Goal: Task Accomplishment & Management: Complete application form

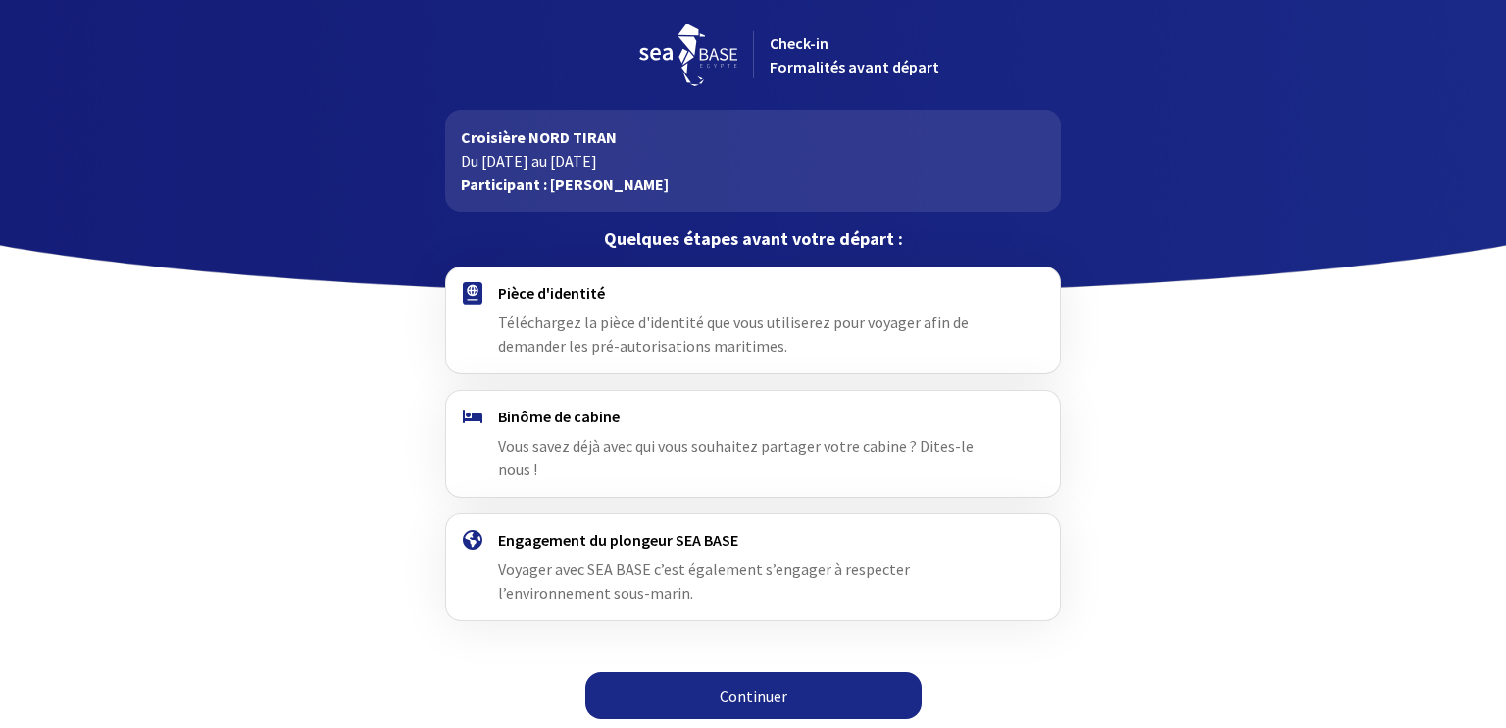
click at [785, 340] on div "Pièce d'identité Téléchargez la pièce d'identité que vous utiliserez pour voyag…" at bounding box center [752, 320] width 509 height 75
click at [718, 673] on link "Continuer" at bounding box center [753, 696] width 336 height 47
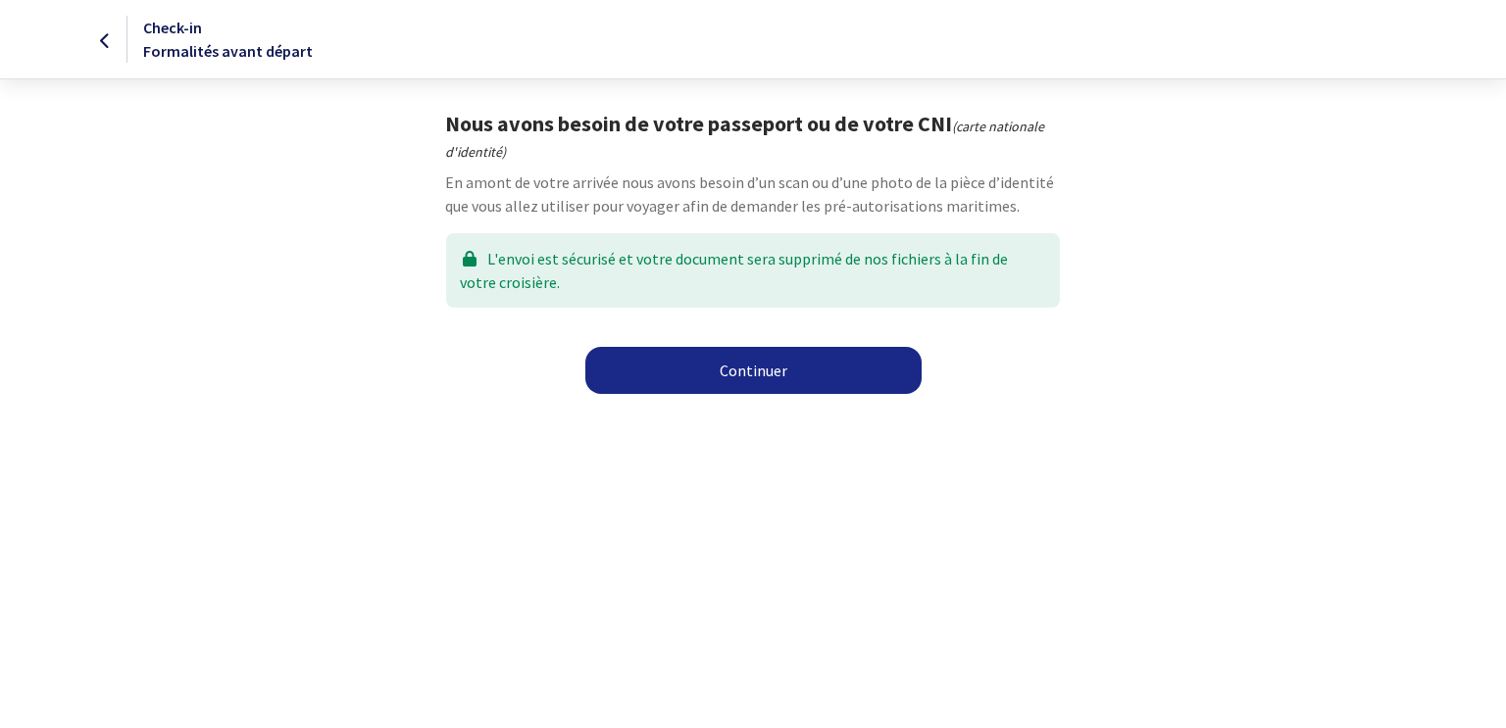
click at [734, 372] on link "Continuer" at bounding box center [753, 370] width 336 height 47
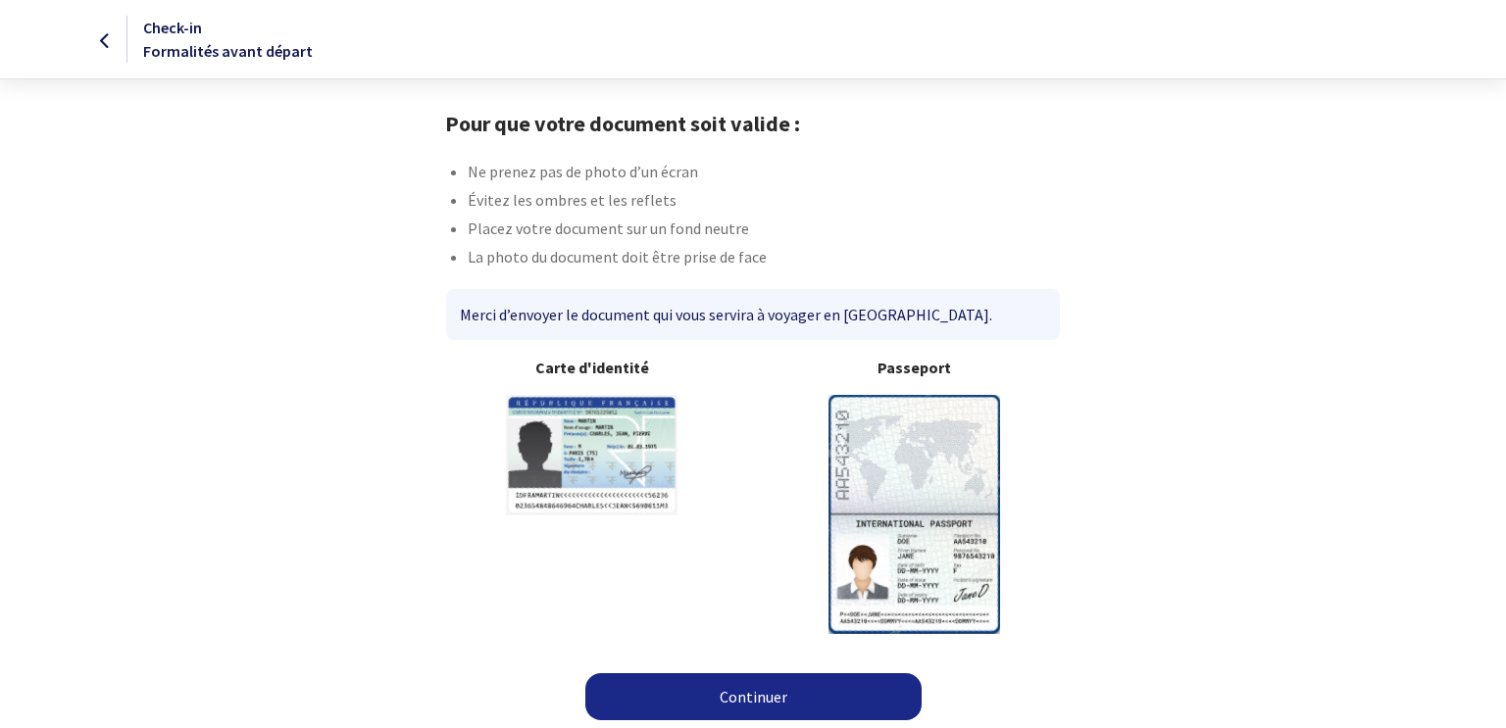
click at [682, 693] on link "Continuer" at bounding box center [753, 696] width 336 height 47
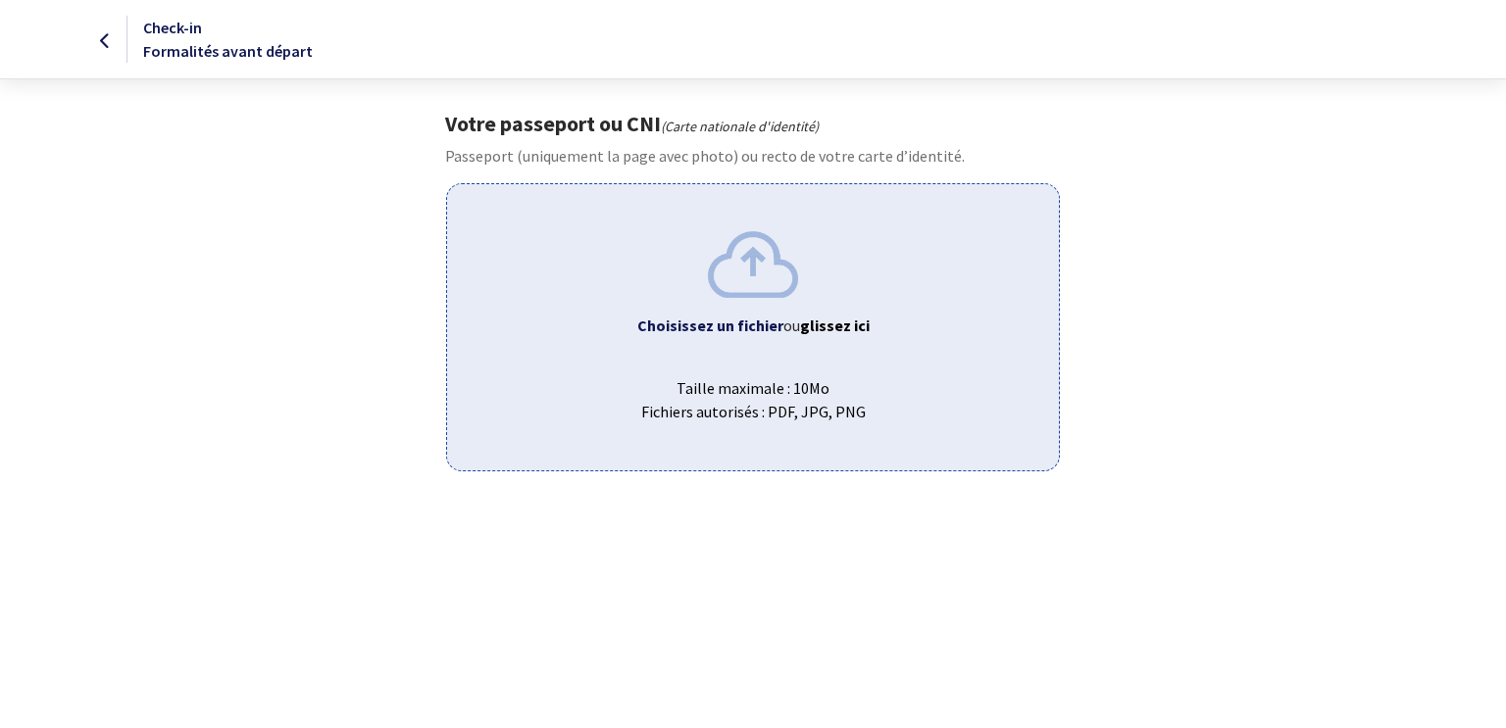
click at [724, 332] on b "Choisissez un fichier" at bounding box center [710, 326] width 146 height 20
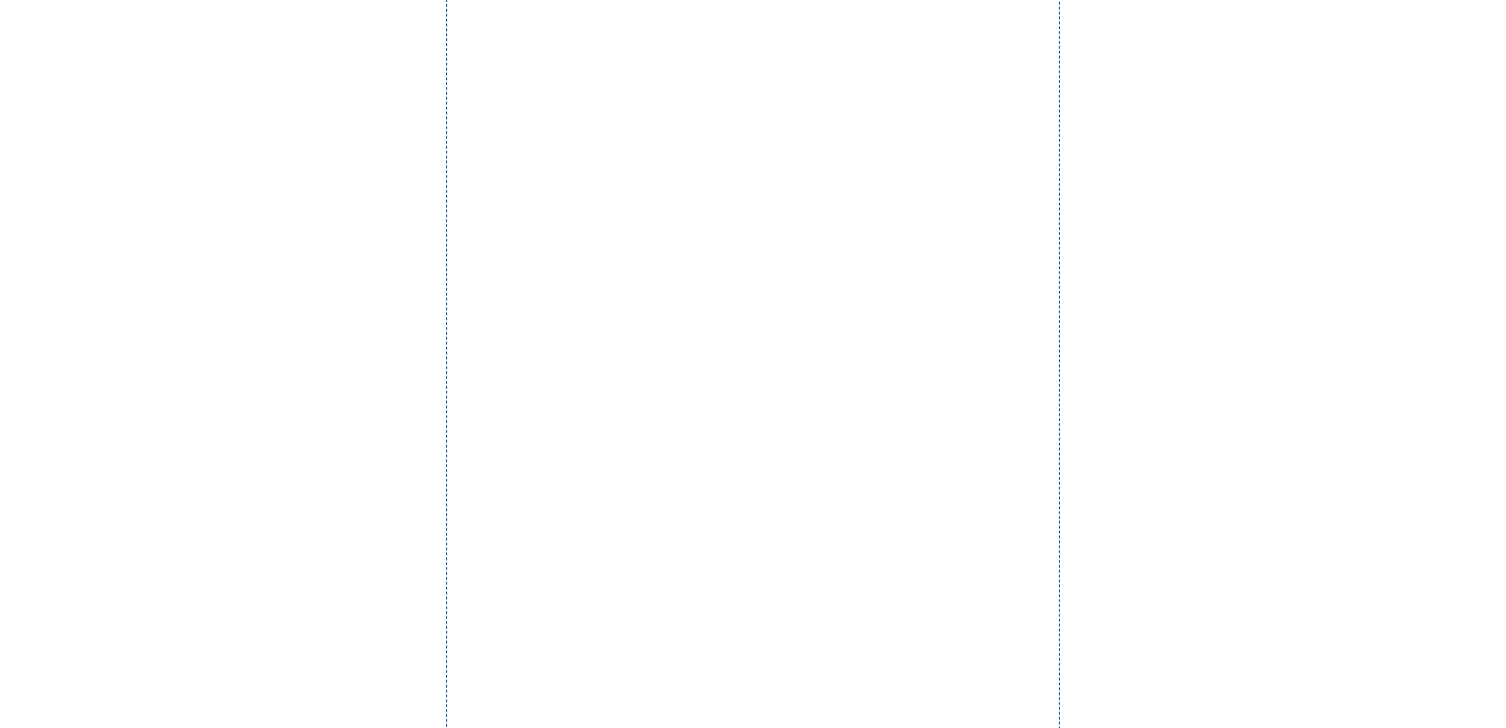
scroll to position [593, 0]
